Goal: Information Seeking & Learning: Learn about a topic

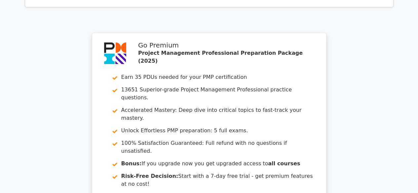
scroll to position [1726, 0]
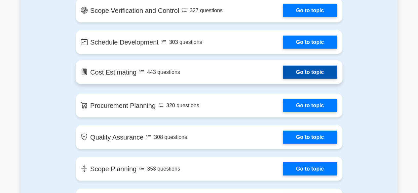
scroll to position [871, 0]
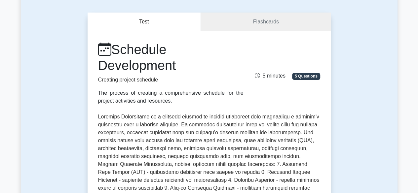
scroll to position [49, 0]
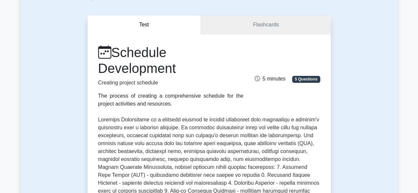
click at [249, 28] on link "Flashcards" at bounding box center [266, 25] width 130 height 19
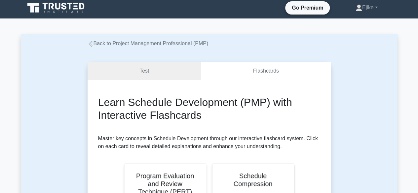
scroll to position [0, 0]
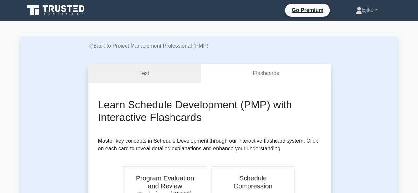
click at [146, 72] on link "Test" at bounding box center [145, 73] width 114 height 19
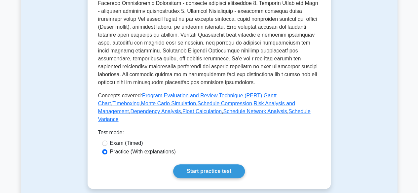
scroll to position [253, 0]
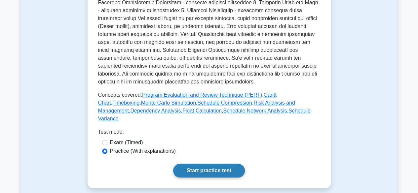
click at [204, 164] on link "Start practice test" at bounding box center [209, 171] width 72 height 14
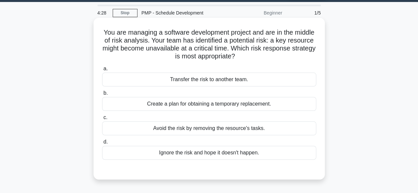
scroll to position [29, 0]
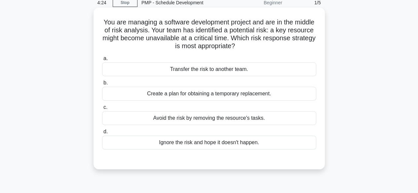
click at [214, 95] on div "Create a plan for obtaining a temporary replacement." at bounding box center [209, 94] width 214 height 14
click at [102, 85] on input "b. Create a plan for obtaining a temporary replacement." at bounding box center [102, 83] width 0 height 4
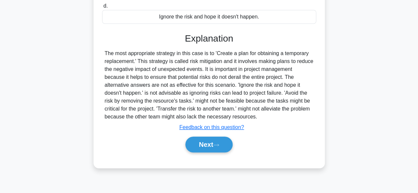
scroll to position [164, 0]
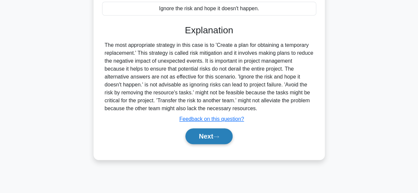
click at [208, 137] on button "Next" at bounding box center [208, 137] width 47 height 16
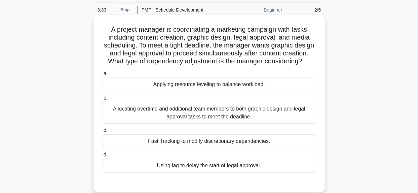
scroll to position [21, 0]
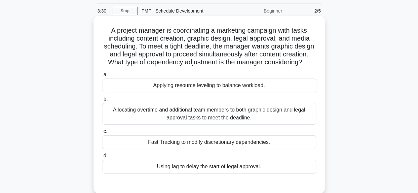
click at [216, 119] on div "Allocating overtime and additional team members to both graphic design and lega…" at bounding box center [209, 114] width 214 height 22
click at [102, 101] on input "b. Allocating overtime and additional team members to both graphic design and l…" at bounding box center [102, 99] width 0 height 4
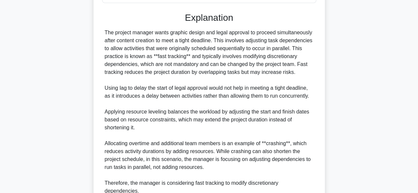
scroll to position [254, 0]
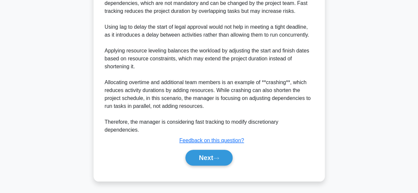
click at [226, 159] on button "Next" at bounding box center [208, 158] width 47 height 16
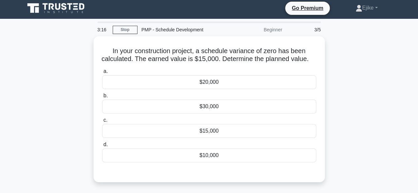
scroll to position [0, 0]
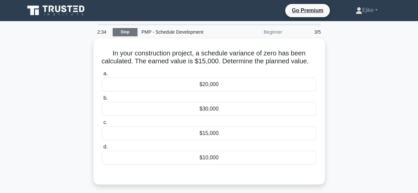
click at [120, 30] on link "Stop" at bounding box center [125, 32] width 25 height 8
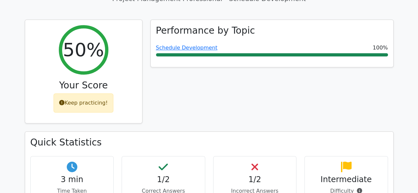
scroll to position [279, 0]
